Goal: Task Accomplishment & Management: Manage account settings

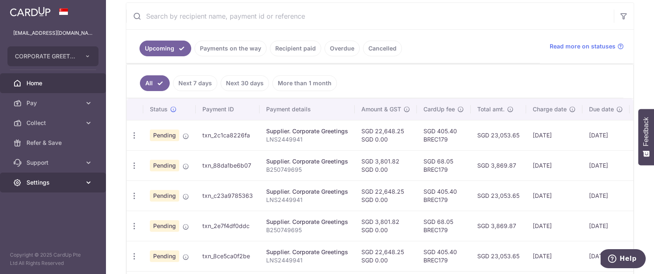
click at [42, 183] on span "Settings" at bounding box center [53, 182] width 55 height 8
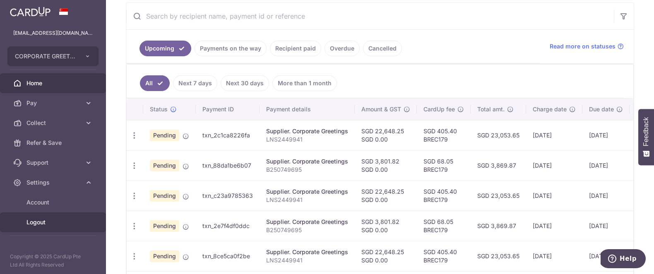
click at [38, 228] on link "Logout" at bounding box center [53, 222] width 106 height 20
